Goal: Navigation & Orientation: Find specific page/section

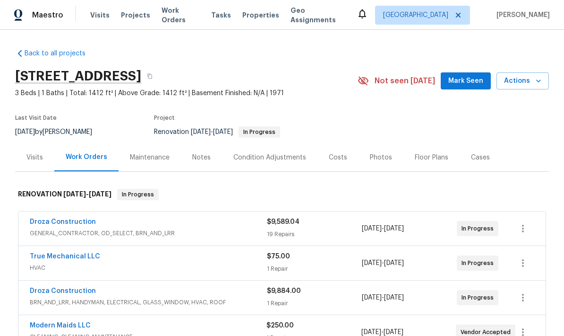
scroll to position [35, 0]
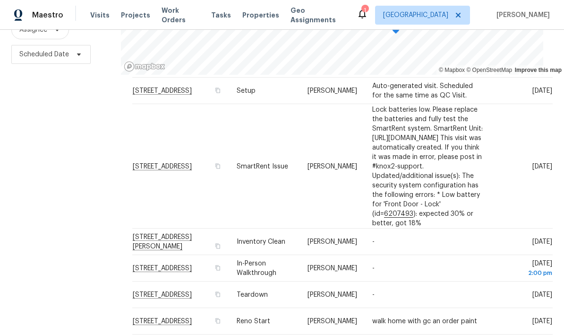
scroll to position [165, 0]
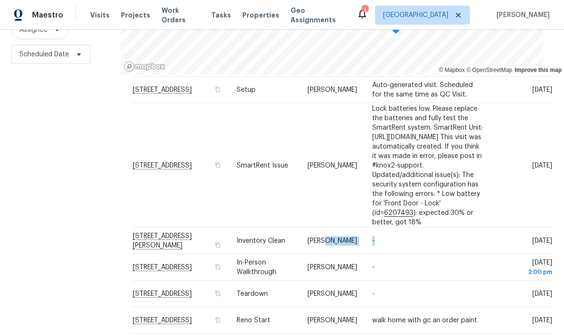
click at [74, 260] on div "Filters Reset ​ Type Assignee Scheduled Date" at bounding box center [60, 138] width 121 height 410
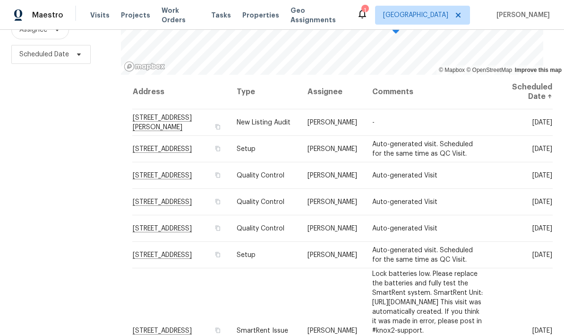
scroll to position [0, 0]
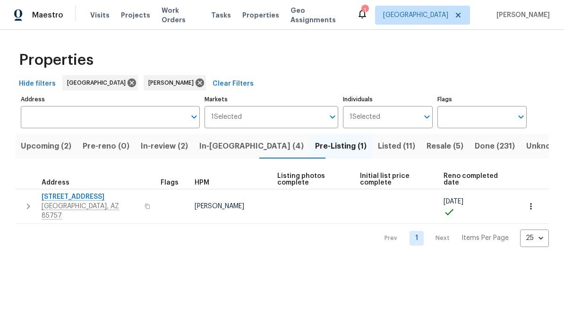
click at [56, 153] on span "Upcoming (2)" at bounding box center [46, 145] width 51 height 13
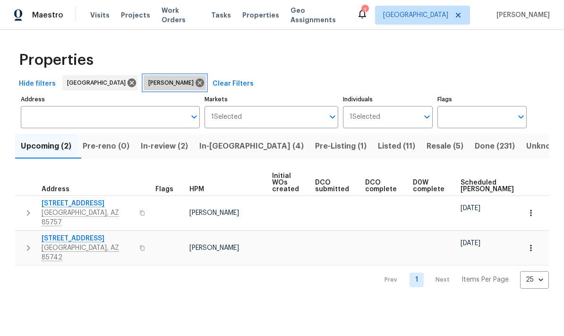
click at [195, 86] on icon at bounding box center [200, 83] width 10 height 10
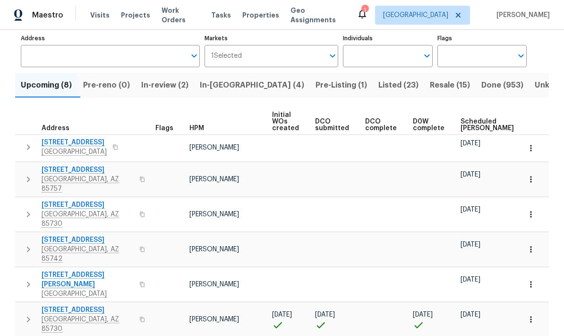
scroll to position [62, 0]
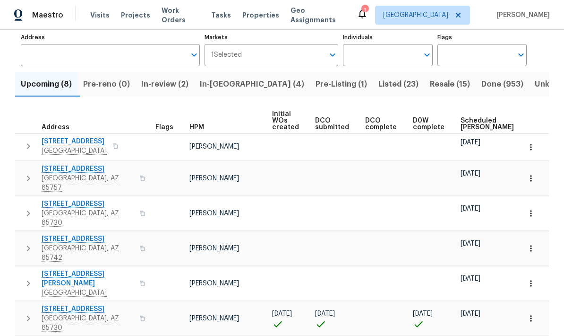
click at [472, 122] on span "Scheduled [PERSON_NAME]" at bounding box center [487, 123] width 53 height 13
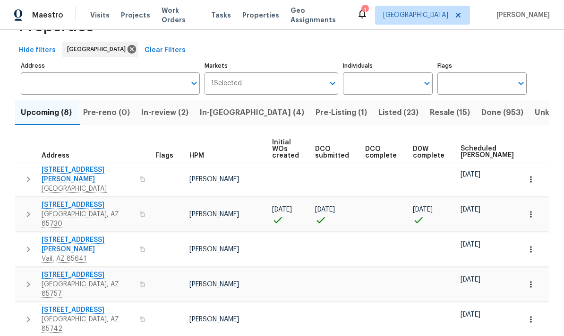
scroll to position [28, 0]
